Goal: Task Accomplishment & Management: Use online tool/utility

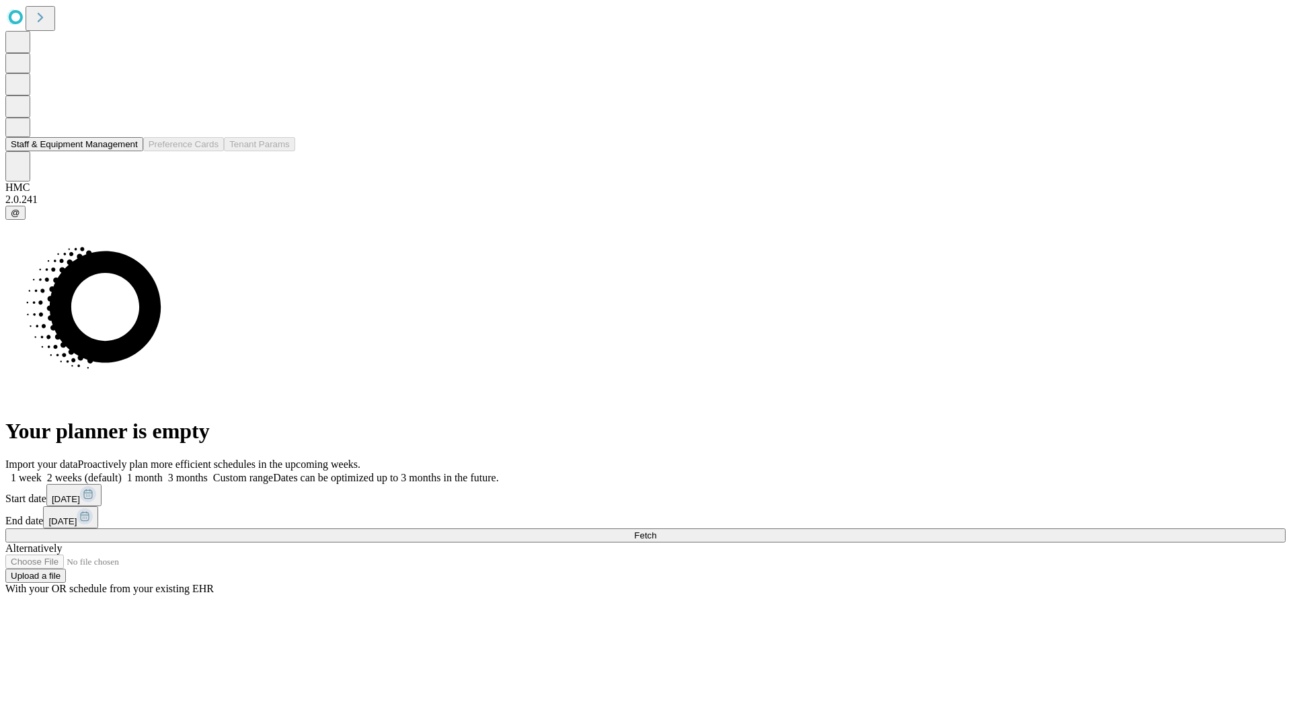
click at [128, 151] on button "Staff & Equipment Management" at bounding box center [74, 144] width 138 height 14
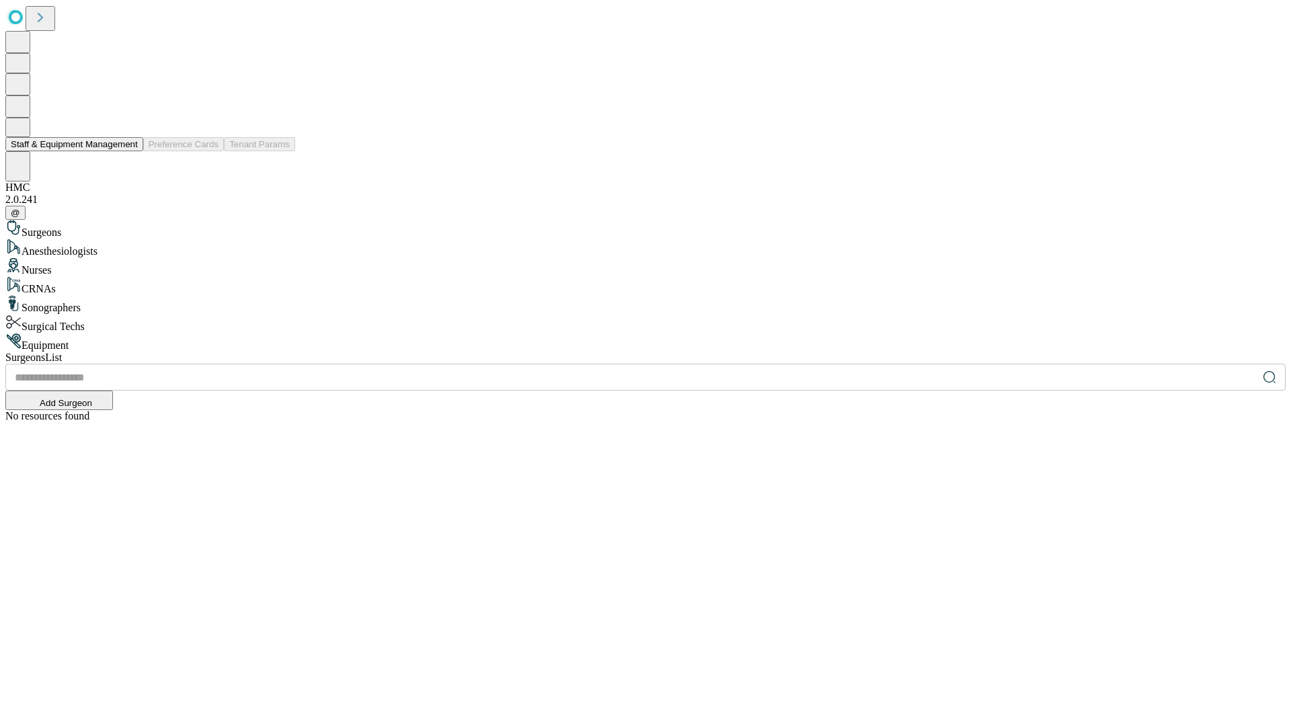
click at [128, 151] on button "Staff & Equipment Management" at bounding box center [74, 144] width 138 height 14
